Goal: Task Accomplishment & Management: Manage account settings

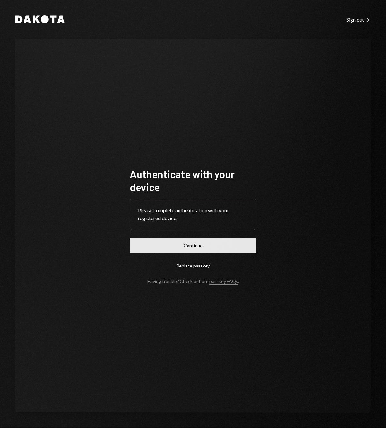
click at [181, 243] on button "Continue" at bounding box center [193, 245] width 126 height 15
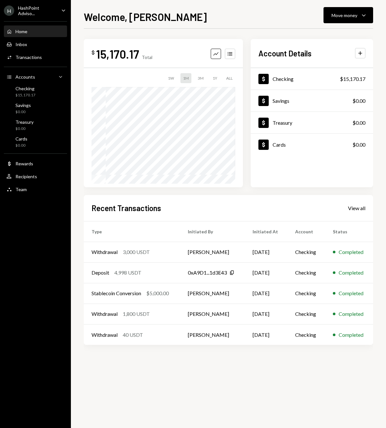
click at [66, 10] on icon "Caret Down" at bounding box center [63, 10] width 7 height 7
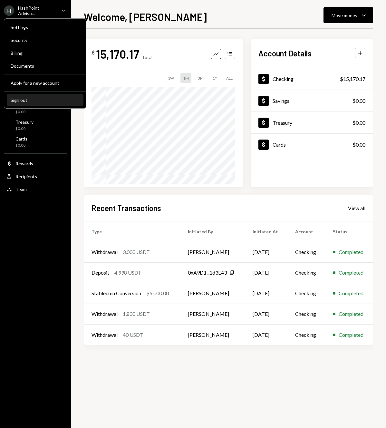
click at [23, 99] on div "Sign out" at bounding box center [45, 99] width 69 height 5
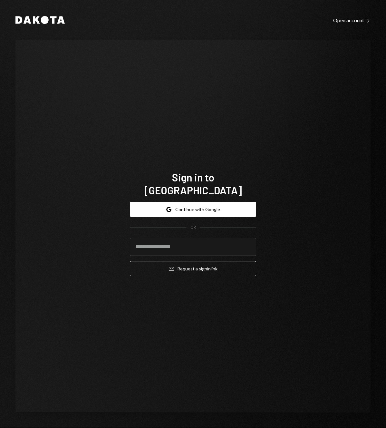
click at [266, 134] on div "Sign in to [GEOGRAPHIC_DATA] Google Continue with Google OR Email Request a sig…" at bounding box center [192, 226] width 355 height 373
click at [266, 131] on div "Sign in to [GEOGRAPHIC_DATA] Google Continue with Google OR Email Request a sig…" at bounding box center [192, 226] width 355 height 373
click at [205, 238] on input "email" at bounding box center [193, 247] width 126 height 18
click at [216, 206] on button "Google Continue with Google" at bounding box center [193, 209] width 126 height 15
